Goal: Task Accomplishment & Management: Complete application form

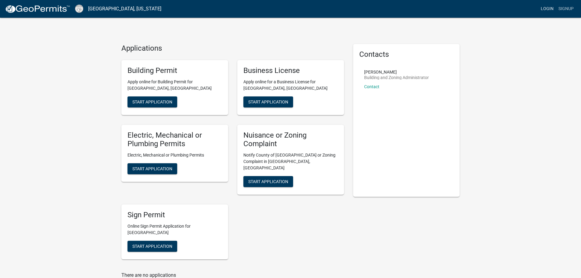
click at [542, 8] on link "Login" at bounding box center [547, 9] width 18 height 12
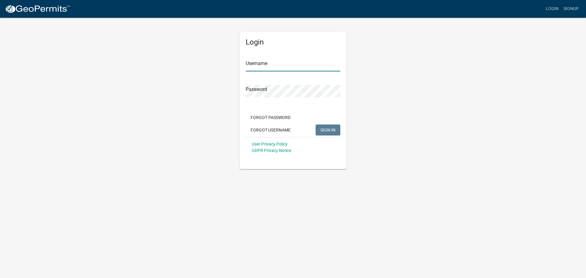
type input "RayandSonhvac"
click at [335, 127] on span "SIGN IN" at bounding box center [327, 129] width 15 height 5
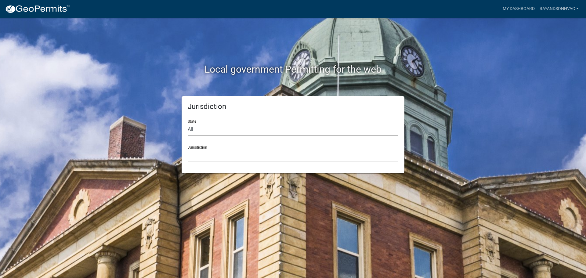
click at [213, 132] on select "All Colorado Georgia Indiana Iowa Kansas Minnesota Ohio South Carolina Wisconsin" at bounding box center [293, 129] width 210 height 13
select select "Georgia"
click at [188, 123] on select "All Colorado Georgia Indiana Iowa Kansas Minnesota Ohio South Carolina Wisconsin" at bounding box center [293, 129] width 210 height 13
click at [204, 155] on select "Carroll County, Georgia Cook County, Georgia Crawford County, Georgia Gilmer Co…" at bounding box center [293, 155] width 210 height 13
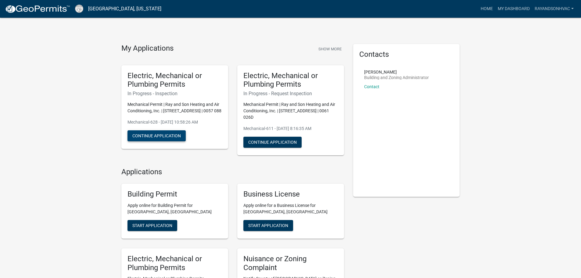
click at [168, 140] on button "Continue Application" at bounding box center [156, 135] width 58 height 11
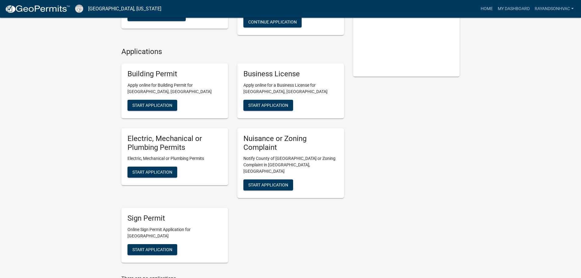
scroll to position [122, 0]
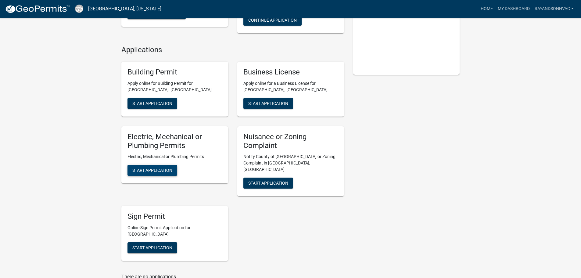
click at [159, 170] on span "Start Application" at bounding box center [152, 170] width 40 height 5
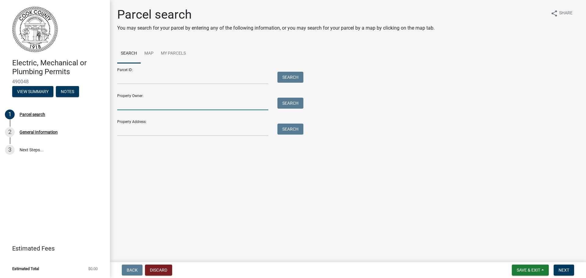
click at [136, 102] on input "Property Owner:" at bounding box center [192, 104] width 151 height 13
type input "[PERSON_NAME]"
click at [293, 103] on button "Search" at bounding box center [290, 103] width 26 height 11
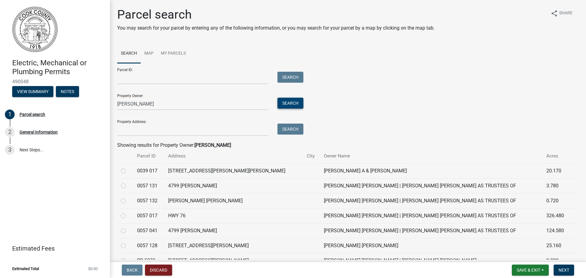
scroll to position [30, 0]
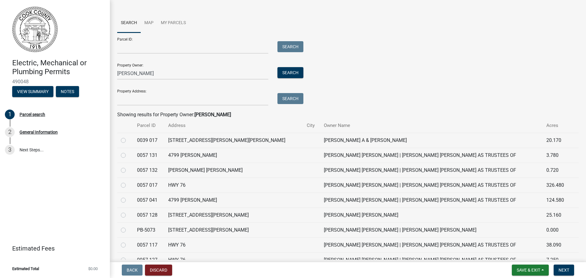
click at [128, 137] on label at bounding box center [128, 137] width 0 height 0
click at [128, 141] on 017 "radio" at bounding box center [130, 139] width 4 height 4
radio 017 "true"
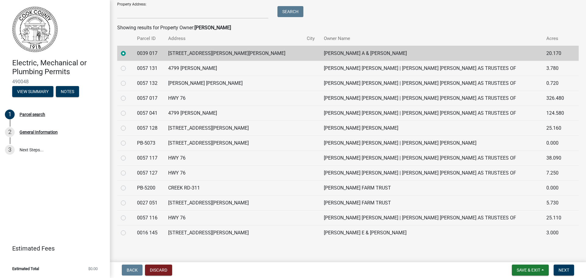
scroll to position [122, 0]
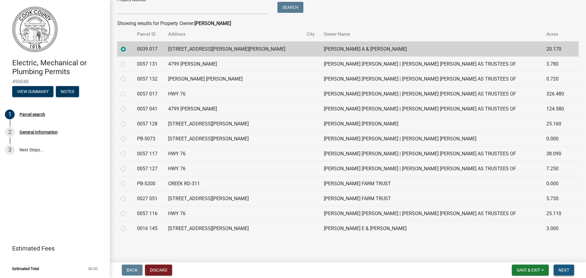
click at [562, 270] on span "Next" at bounding box center [563, 269] width 11 height 5
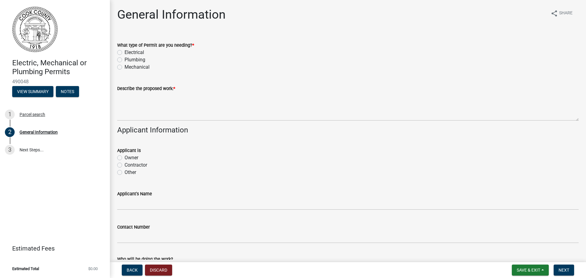
click at [124, 52] on label "Electrical" at bounding box center [134, 52] width 20 height 7
click at [124, 52] on input "Electrical" at bounding box center [126, 51] width 4 height 4
radio input "true"
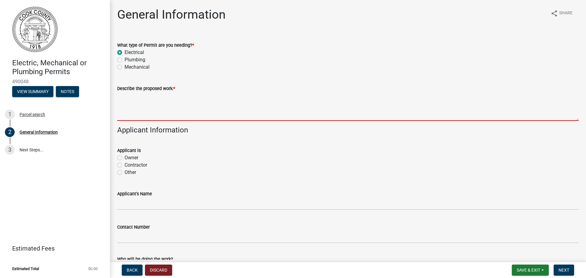
click at [131, 99] on textarea "Describe the proposed work: *" at bounding box center [347, 106] width 461 height 29
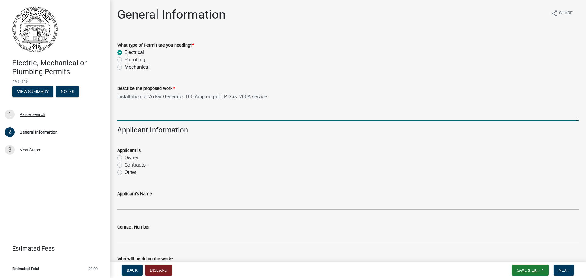
type textarea "Installation of 26 Kw Generator 100 Amp output LP Gas 200A service"
click at [124, 166] on div "Contractor" at bounding box center [347, 164] width 461 height 7
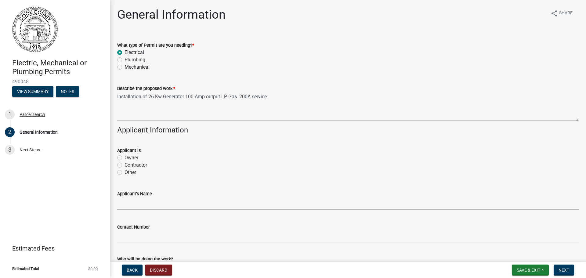
click at [124, 165] on label "Contractor" at bounding box center [135, 164] width 23 height 7
click at [124, 165] on input "Contractor" at bounding box center [126, 163] width 4 height 4
radio input "true"
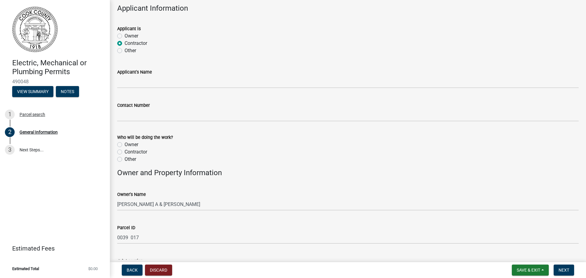
scroll to position [122, 0]
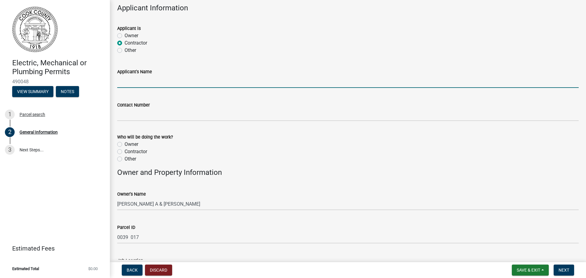
click at [130, 85] on input "Applicant's Name" at bounding box center [347, 81] width 461 height 13
type input "Ray and Son Heating and Air Conditioning, Inc."
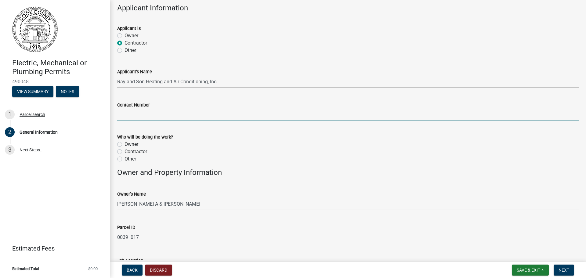
click at [155, 116] on input "Contact Number" at bounding box center [347, 115] width 461 height 13
type input "[PHONE_NUMBER]"
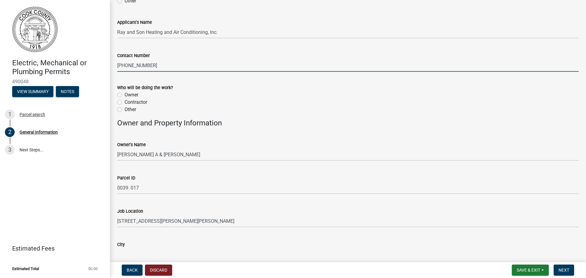
scroll to position [183, 0]
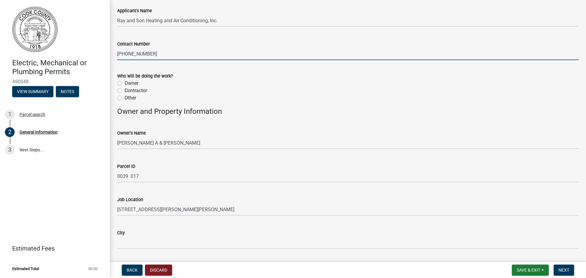
click at [124, 90] on label "Contractor" at bounding box center [135, 90] width 23 height 7
click at [124, 90] on input "Contractor" at bounding box center [126, 89] width 4 height 4
radio input "true"
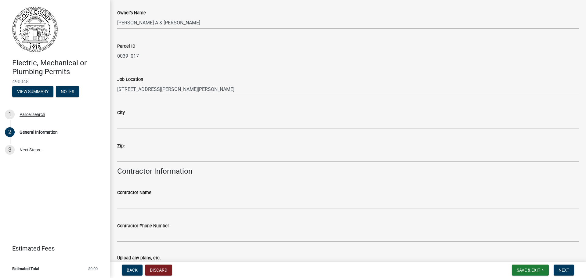
scroll to position [305, 0]
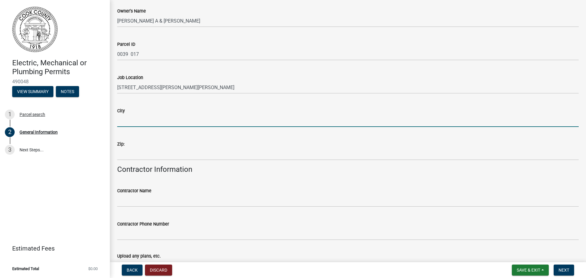
click at [147, 117] on input "City" at bounding box center [347, 120] width 461 height 13
type input "Adel"
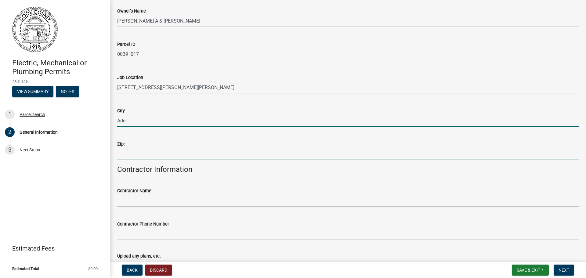
click at [149, 149] on input "Zip:" at bounding box center [347, 154] width 461 height 13
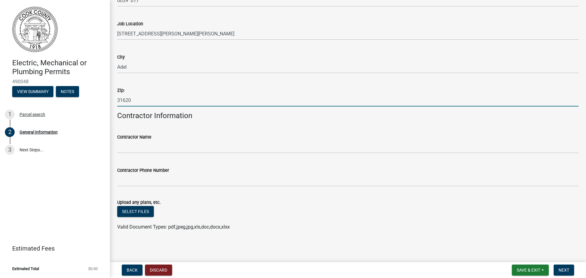
scroll to position [359, 0]
type input "31620"
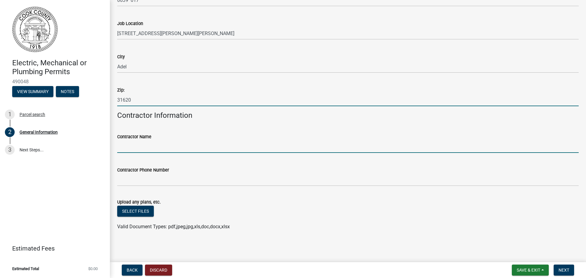
click at [143, 144] on input "Contractor Name" at bounding box center [347, 146] width 461 height 13
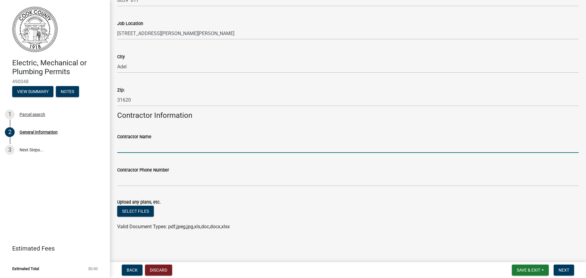
type input "Ray and Son Heating and Air Conditioning, Inc."
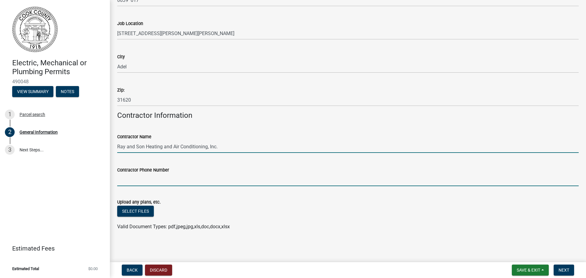
click at [146, 183] on input "Contractor Phone Number" at bounding box center [347, 180] width 461 height 13
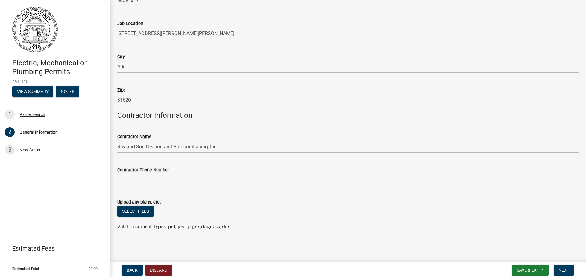
type input "[PHONE_NUMBER]"
click at [563, 270] on span "Next" at bounding box center [563, 269] width 11 height 5
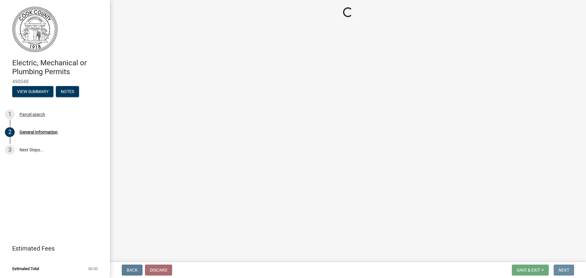
scroll to position [0, 0]
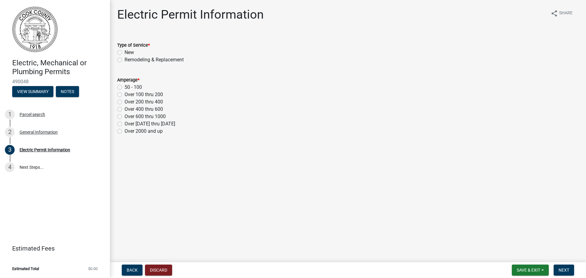
click at [122, 52] on div "New" at bounding box center [347, 52] width 461 height 7
click at [124, 52] on label "New" at bounding box center [128, 52] width 9 height 7
click at [124, 52] on input "New" at bounding box center [126, 51] width 4 height 4
radio input "true"
click at [121, 97] on div "Over 100 thru 200" at bounding box center [347, 94] width 461 height 7
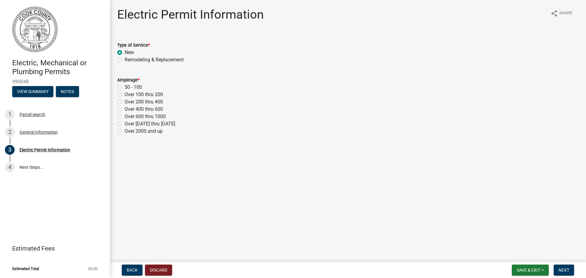
click at [124, 94] on label "Over 100 thru 200" at bounding box center [143, 94] width 38 height 7
click at [124, 94] on input "Over 100 thru 200" at bounding box center [126, 93] width 4 height 4
radio input "true"
click at [567, 269] on span "Next" at bounding box center [563, 269] width 11 height 5
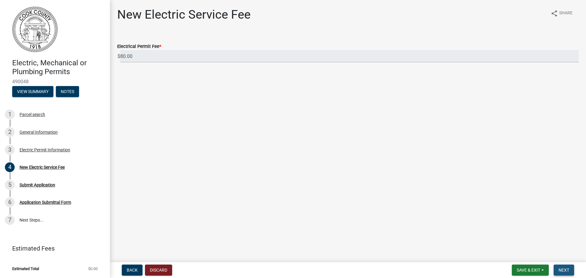
click at [566, 267] on span "Next" at bounding box center [563, 269] width 11 height 5
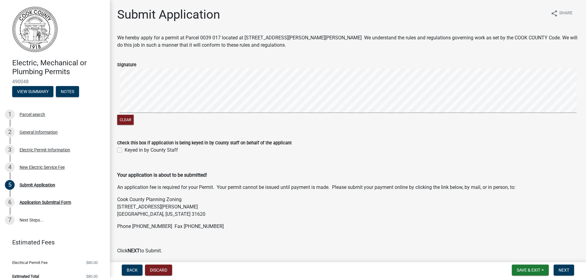
click at [185, 122] on div "Clear" at bounding box center [347, 97] width 461 height 58
click at [206, 122] on div "Clear" at bounding box center [347, 97] width 461 height 58
click at [317, 125] on div "Clear" at bounding box center [347, 97] width 461 height 58
click at [565, 267] on span "Next" at bounding box center [563, 269] width 11 height 5
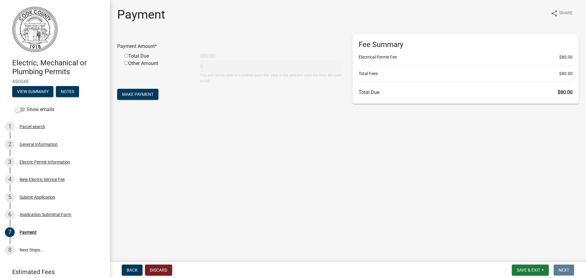
click at [129, 55] on div "Total Due" at bounding box center [158, 55] width 76 height 7
click at [126, 55] on input "radio" at bounding box center [126, 56] width 4 height 4
radio input "true"
type input "80"
click at [145, 93] on span "Make Payment" at bounding box center [137, 94] width 31 height 5
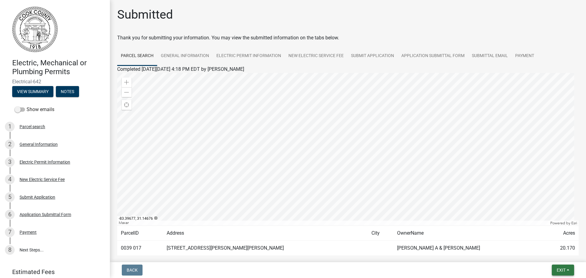
click at [569, 271] on button "Exit" at bounding box center [562, 269] width 22 height 11
click at [537, 254] on button "Save & Exit" at bounding box center [549, 254] width 49 height 15
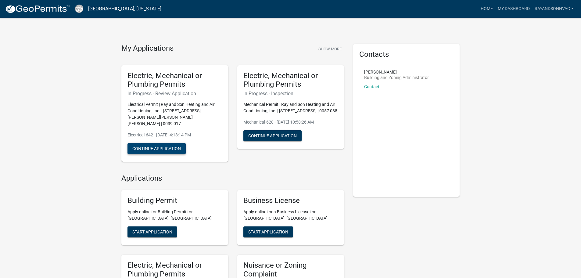
click at [156, 143] on button "Continue Application" at bounding box center [156, 148] width 58 height 11
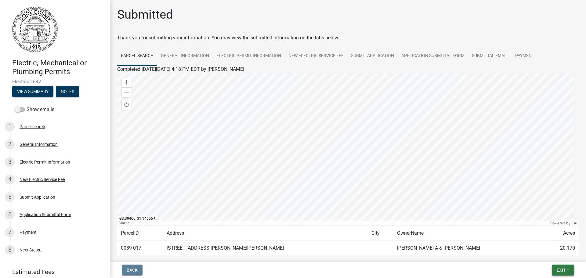
click at [559, 265] on button "Exit" at bounding box center [562, 269] width 22 height 11
click at [555, 254] on button "Save & Exit" at bounding box center [549, 254] width 49 height 15
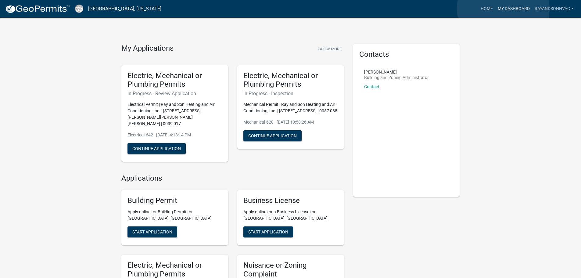
click at [503, 9] on link "My Dashboard" at bounding box center [513, 9] width 37 height 12
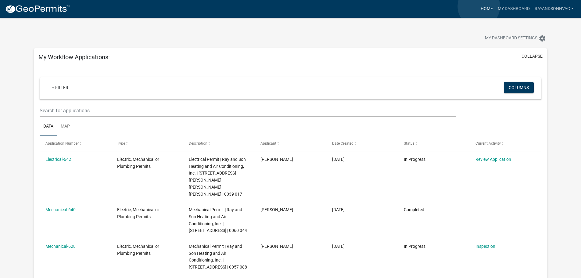
click at [479, 6] on link "Home" at bounding box center [486, 9] width 17 height 12
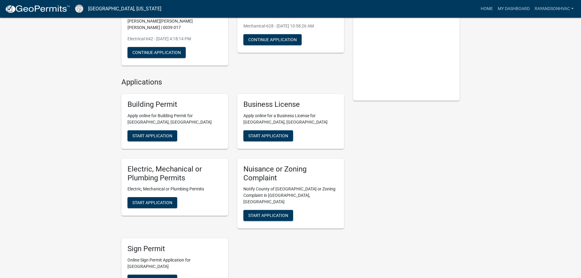
scroll to position [122, 0]
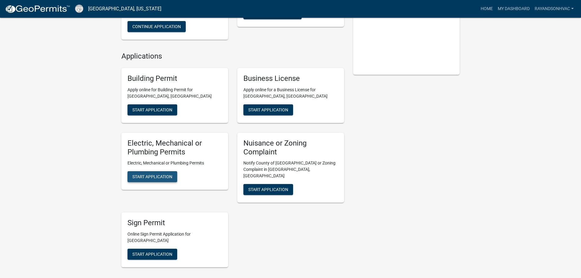
click at [162, 174] on span "Start Application" at bounding box center [152, 176] width 40 height 5
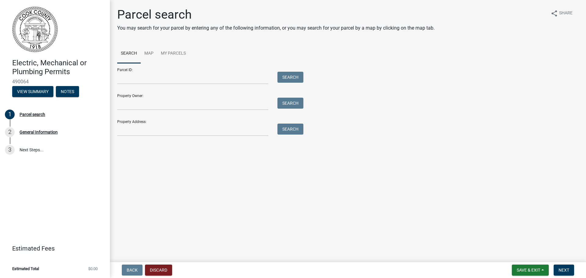
click at [136, 111] on form "Parcel ID: Search Property Owner: Search Property Address: Search" at bounding box center [208, 99] width 183 height 73
click at [136, 106] on input "Property Owner:" at bounding box center [192, 104] width 151 height 13
type input "[PERSON_NAME]"
click at [288, 106] on button "Search" at bounding box center [290, 103] width 26 height 11
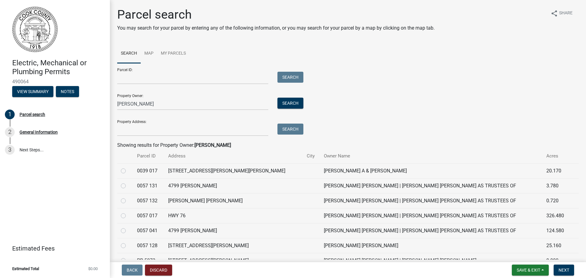
click at [128, 167] on label at bounding box center [128, 167] width 0 height 0
click at [128, 171] on 017 "radio" at bounding box center [130, 169] width 4 height 4
radio 017 "true"
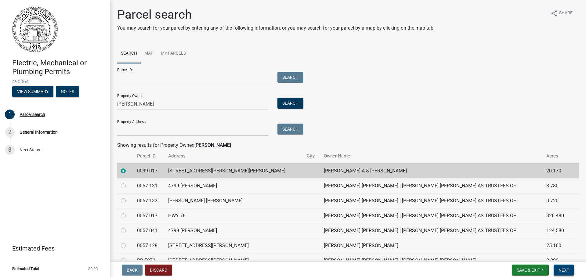
click at [560, 268] on span "Next" at bounding box center [563, 269] width 11 height 5
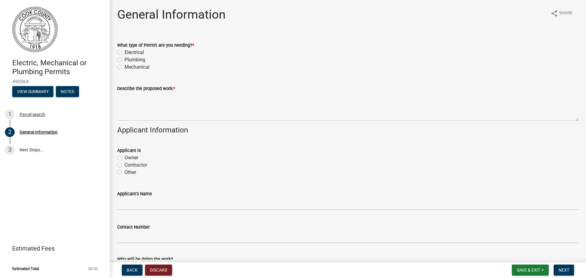
click at [132, 60] on label "Plumbing" at bounding box center [134, 59] width 21 height 7
click at [128, 60] on input "Plumbing" at bounding box center [126, 58] width 4 height 4
radio input "true"
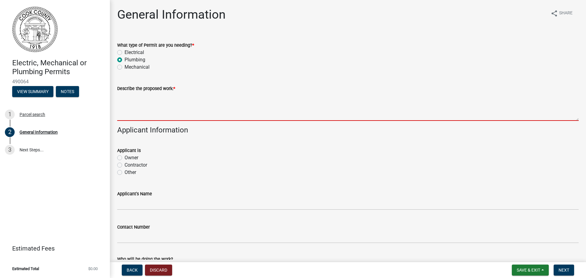
click at [161, 101] on textarea "Describe the proposed work: *" at bounding box center [347, 106] width 461 height 29
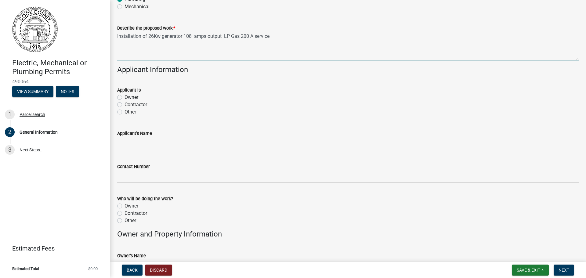
scroll to position [61, 0]
type textarea "Installation of 26Kw generator 108 amps output LP Gas 200 A service"
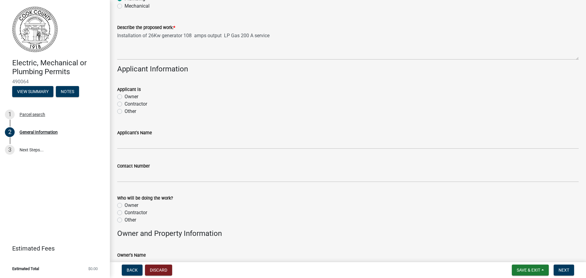
click at [127, 103] on label "Contractor" at bounding box center [135, 103] width 23 height 7
click at [127, 103] on input "Contractor" at bounding box center [126, 102] width 4 height 4
radio input "true"
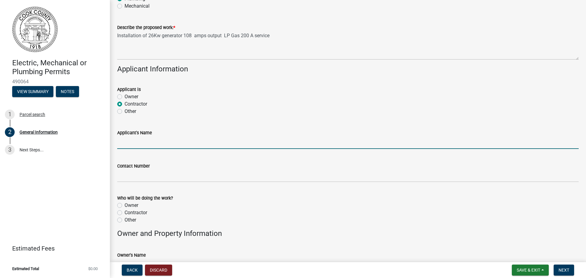
click at [138, 141] on input "Applicant's Name" at bounding box center [347, 142] width 461 height 13
type input "Ray and Son Heating and Air Conditioning, Inc."
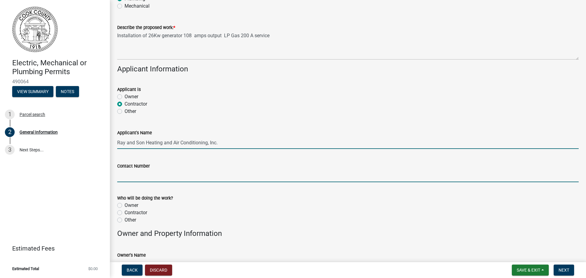
click at [161, 175] on input "Contact Number" at bounding box center [347, 176] width 461 height 13
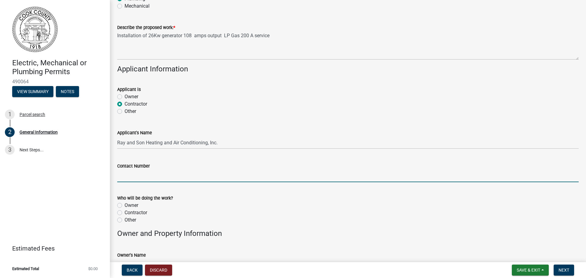
type input "[PHONE_NUMBER]"
click at [143, 211] on label "Contractor" at bounding box center [135, 212] width 23 height 7
click at [128, 211] on input "Contractor" at bounding box center [126, 211] width 4 height 4
radio input "true"
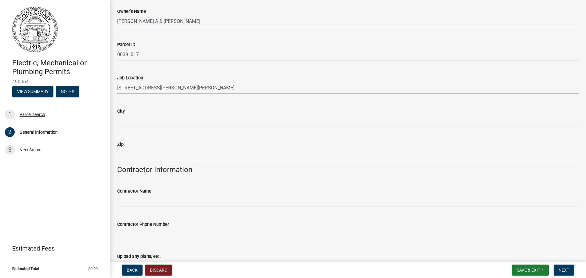
scroll to position [305, 0]
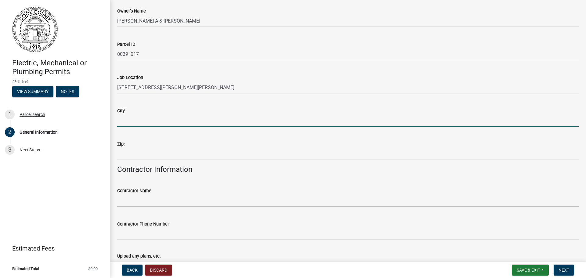
click at [141, 118] on input "City" at bounding box center [347, 120] width 461 height 13
type input "Adel"
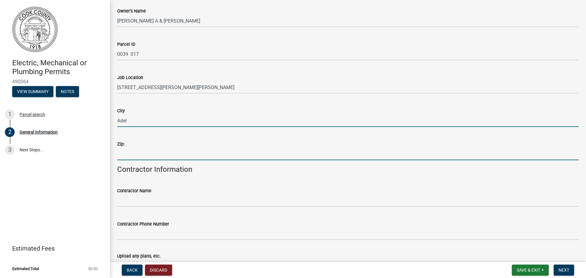
click at [148, 152] on input "Zip:" at bounding box center [347, 154] width 461 height 13
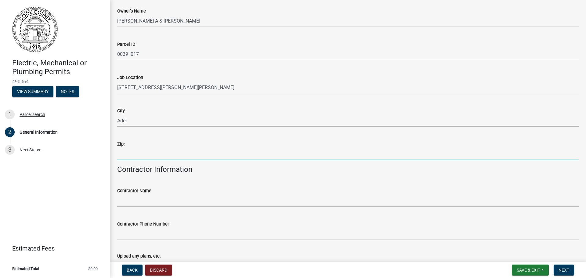
type input "31620"
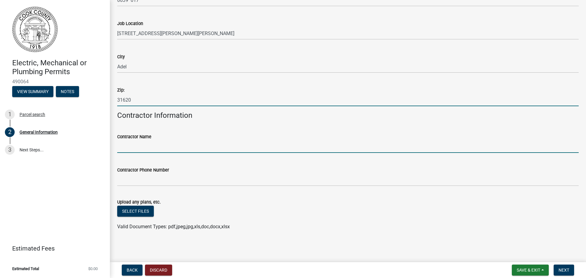
click at [142, 142] on input "Contractor Name" at bounding box center [347, 146] width 461 height 13
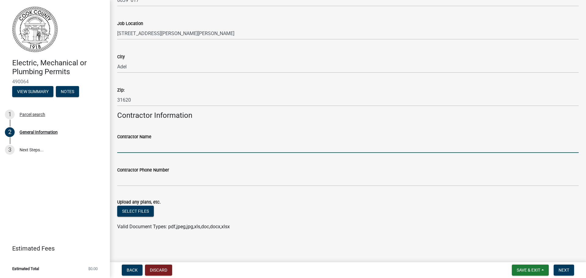
type input "Ray and Son Heating and Air Conditioning, Inc."
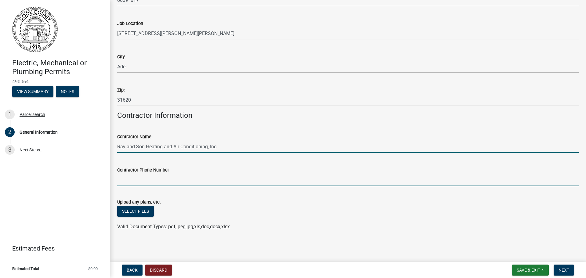
click at [154, 181] on input "Contractor Phone Number" at bounding box center [347, 180] width 461 height 13
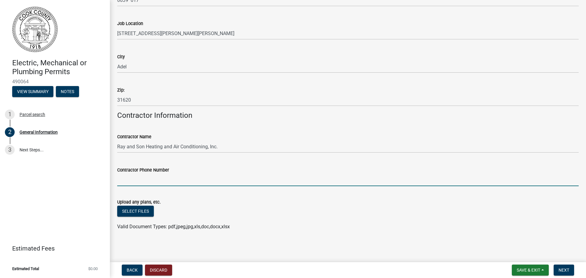
type input "[PHONE_NUMBER]"
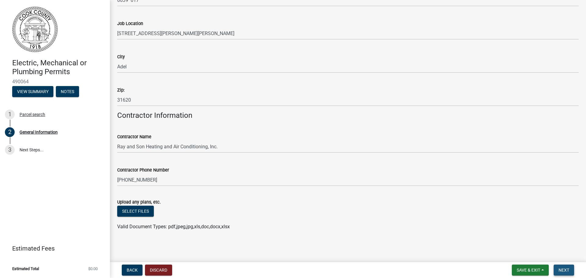
click at [559, 271] on span "Next" at bounding box center [563, 269] width 11 height 5
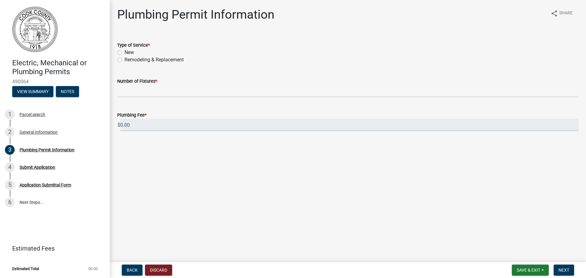
click at [122, 52] on div "New" at bounding box center [347, 52] width 461 height 7
click at [124, 52] on label "New" at bounding box center [128, 52] width 9 height 7
click at [124, 52] on input "New" at bounding box center [126, 51] width 4 height 4
radio input "true"
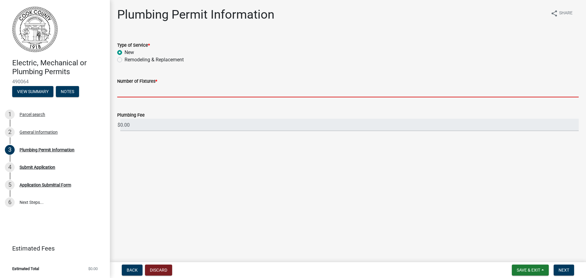
click at [133, 91] on input "text" at bounding box center [347, 91] width 461 height 13
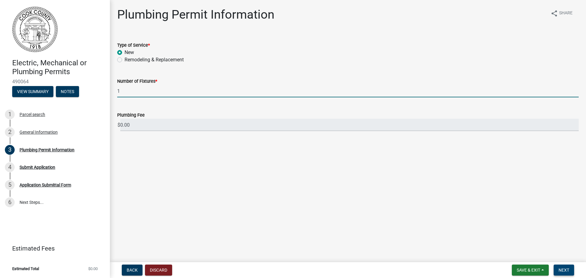
type input "1"
click at [561, 273] on button "Next" at bounding box center [563, 269] width 20 height 11
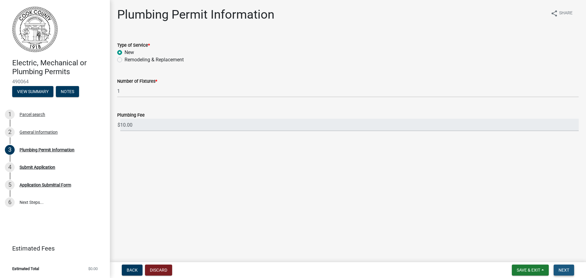
click at [561, 273] on button "Next" at bounding box center [563, 269] width 20 height 11
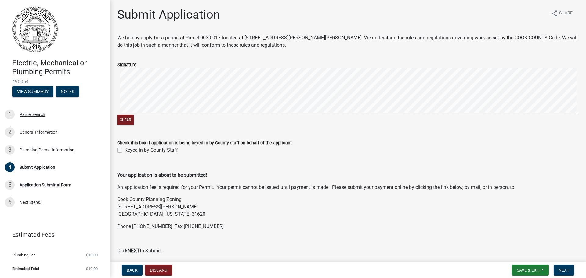
click at [244, 120] on div "Clear" at bounding box center [347, 97] width 461 height 58
click at [248, 124] on div "Clear" at bounding box center [347, 97] width 461 height 58
click at [296, 113] on signature-pad at bounding box center [347, 91] width 461 height 46
click at [325, 146] on wm-data-entity-input-list "We hereby apply for a permit at Parcel 0039 017 located at [STREET_ADDRESS][PER…" at bounding box center [347, 163] width 461 height 258
click at [561, 267] on span "Next" at bounding box center [563, 269] width 11 height 5
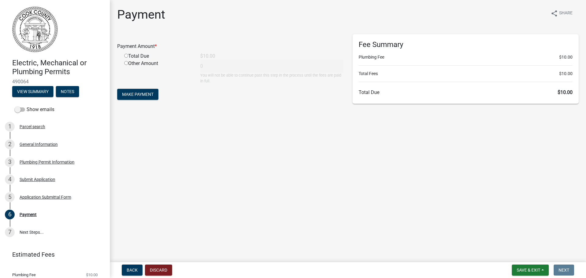
click at [139, 56] on div "Total Due" at bounding box center [158, 55] width 76 height 7
click at [123, 56] on div "Total Due" at bounding box center [158, 55] width 76 height 7
click at [126, 54] on input "radio" at bounding box center [126, 56] width 4 height 4
radio input "true"
type input "10"
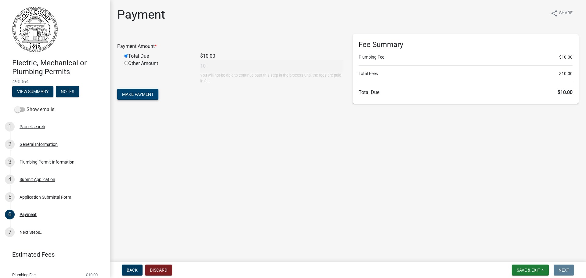
click at [145, 94] on span "Make Payment" at bounding box center [137, 94] width 31 height 5
